Goal: Transaction & Acquisition: Purchase product/service

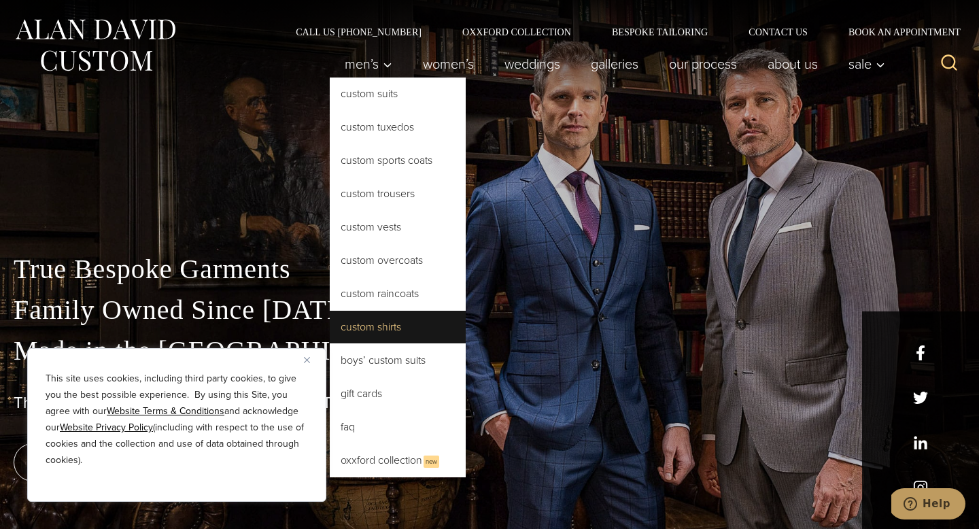
click at [360, 324] on link "Custom Shirts" at bounding box center [398, 327] width 136 height 33
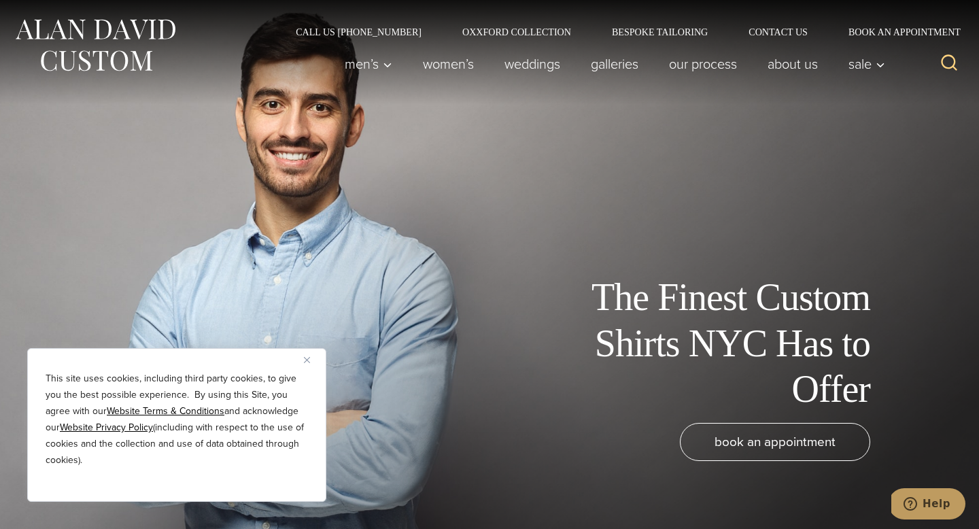
scroll to position [4, 0]
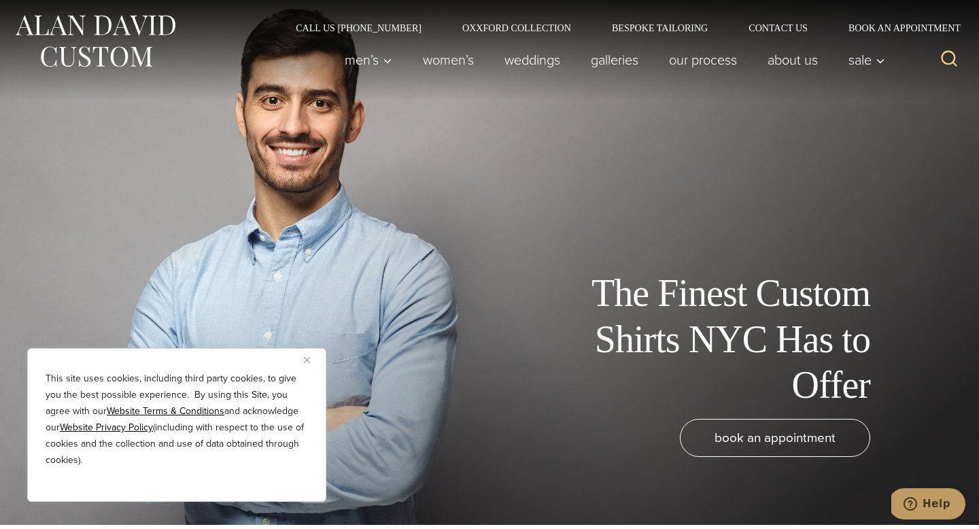
click at [309, 360] on img "Close" at bounding box center [307, 360] width 6 height 6
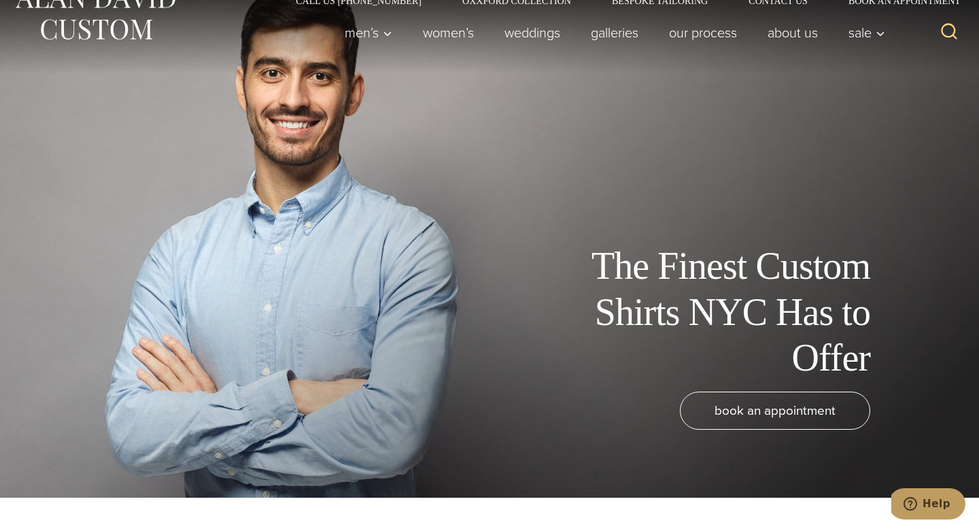
scroll to position [0, 0]
